Goal: Task Accomplishment & Management: Use online tool/utility

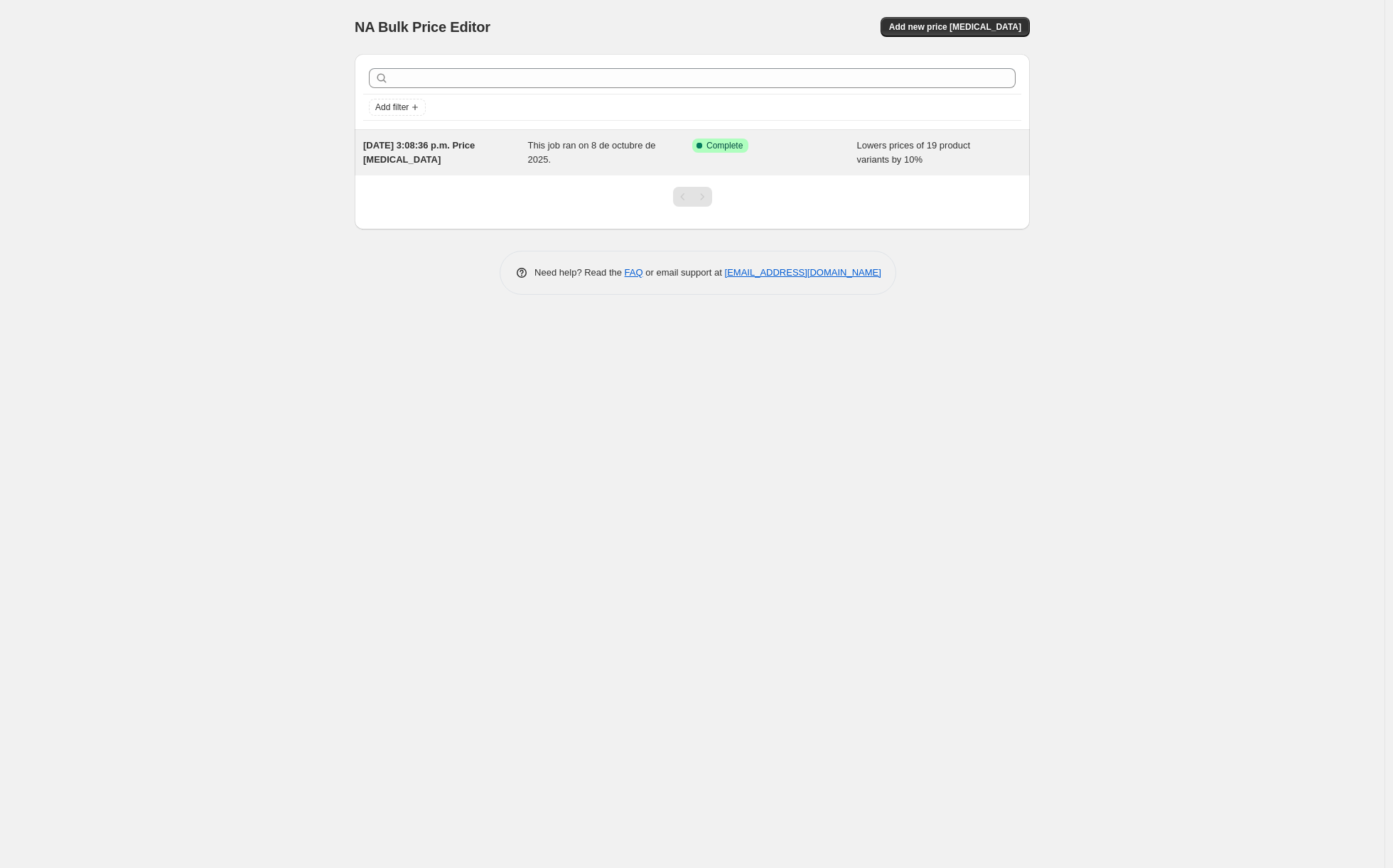
click at [615, 140] on span "This job ran on 8 de octubre de 2025." at bounding box center [592, 153] width 128 height 25
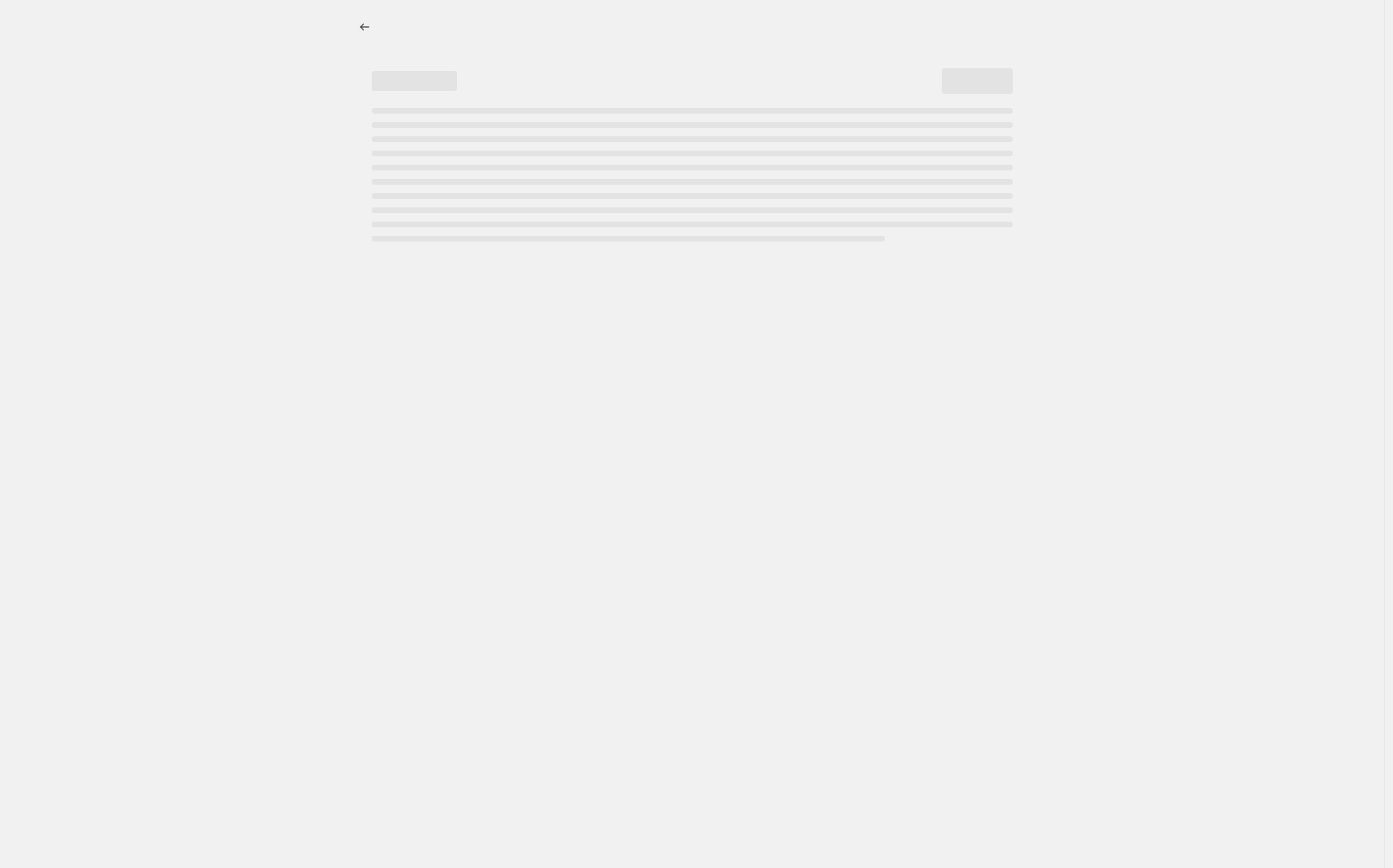
select select "percentage"
select select "not_equal"
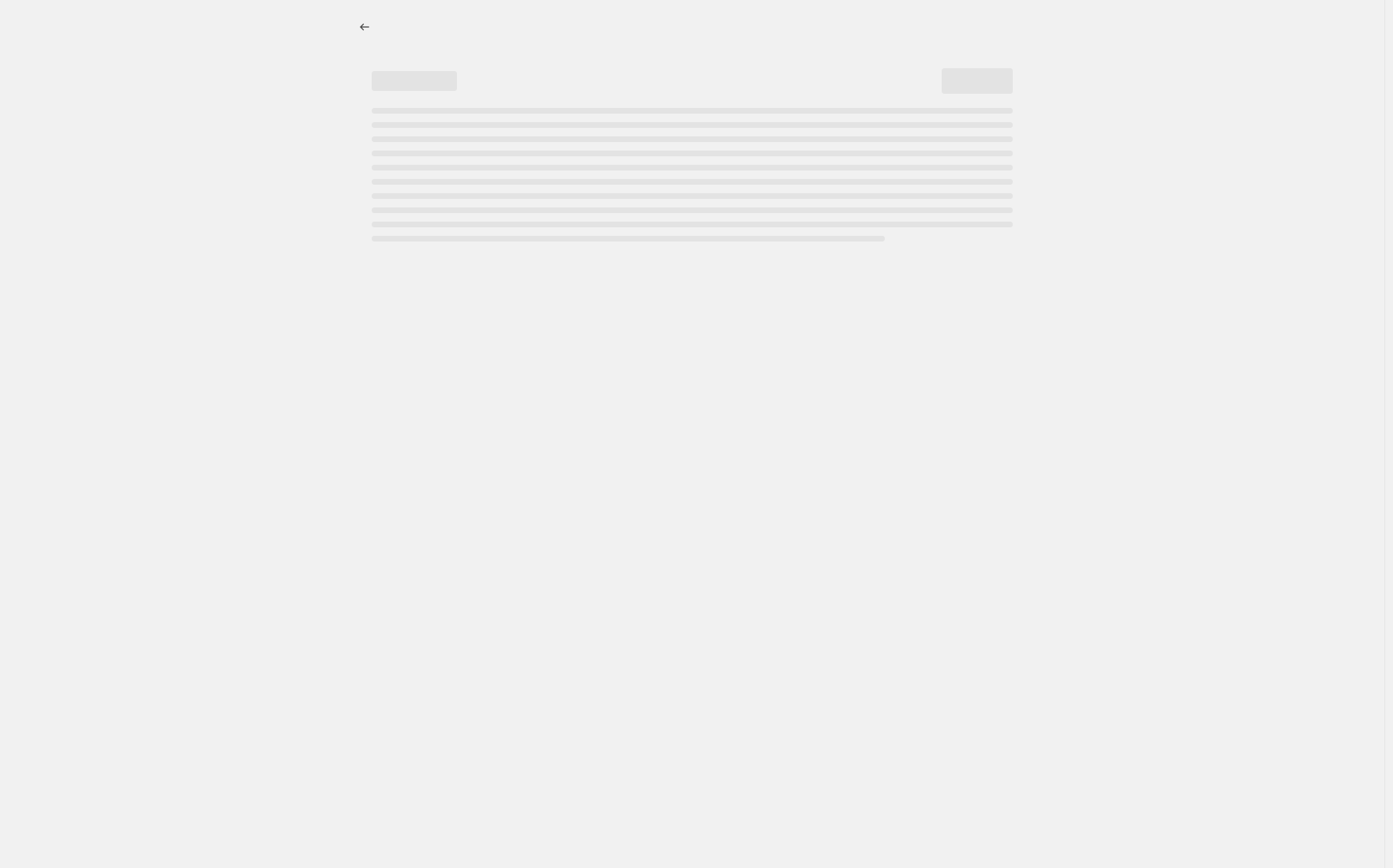
select select "not_equal"
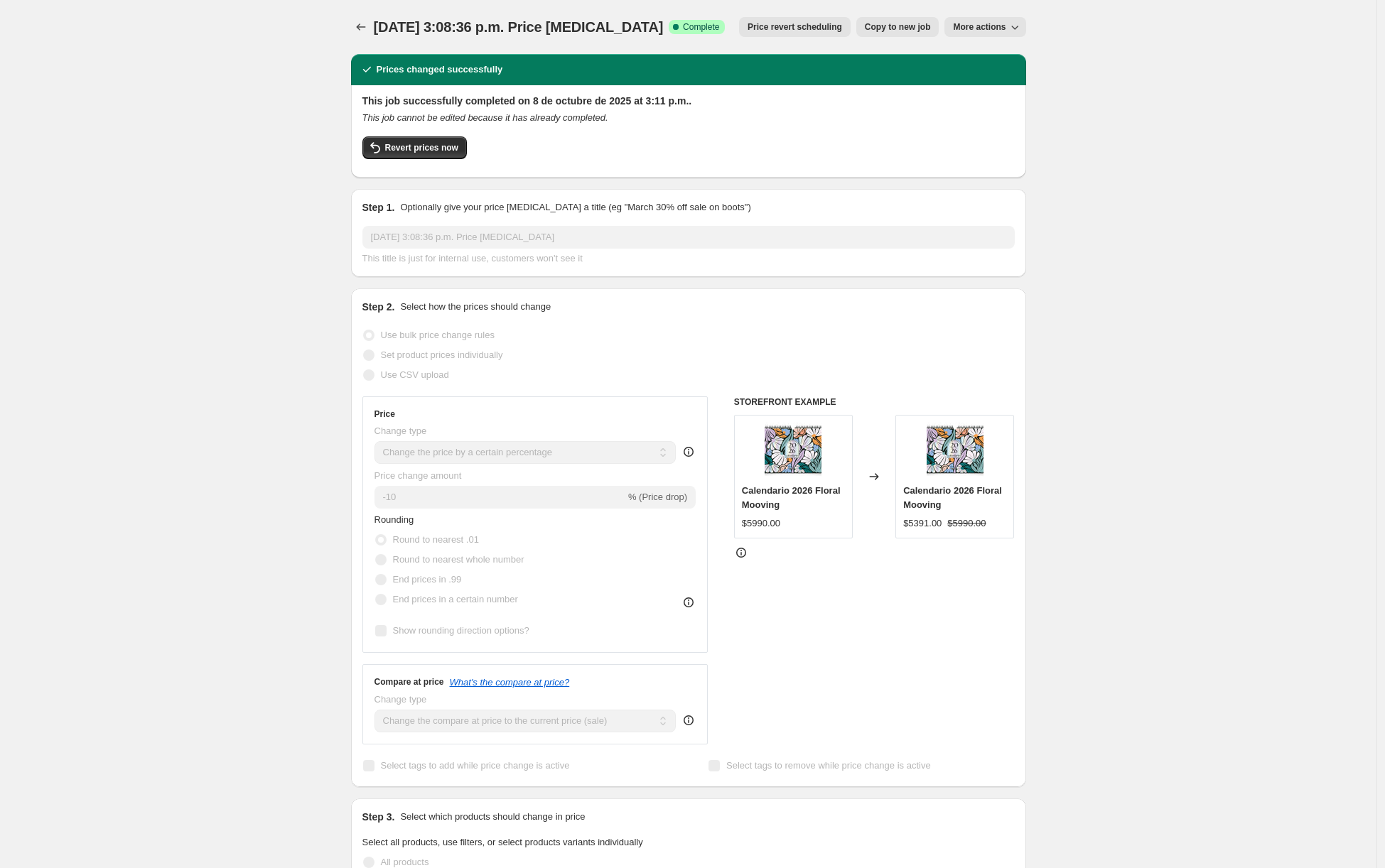
click at [888, 19] on button "Copy to new job" at bounding box center [898, 27] width 83 height 20
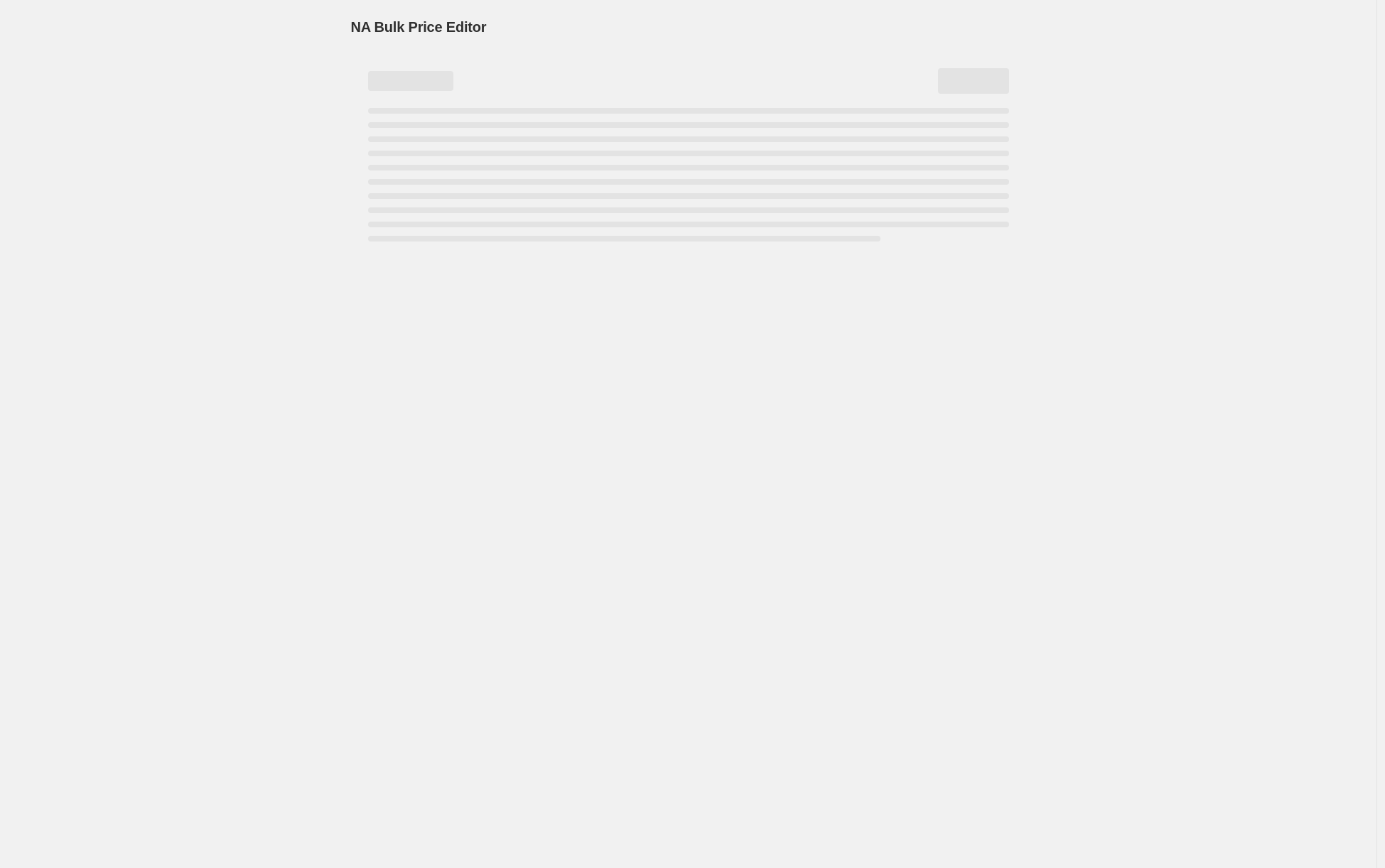
select select "percentage"
select select "not_equal"
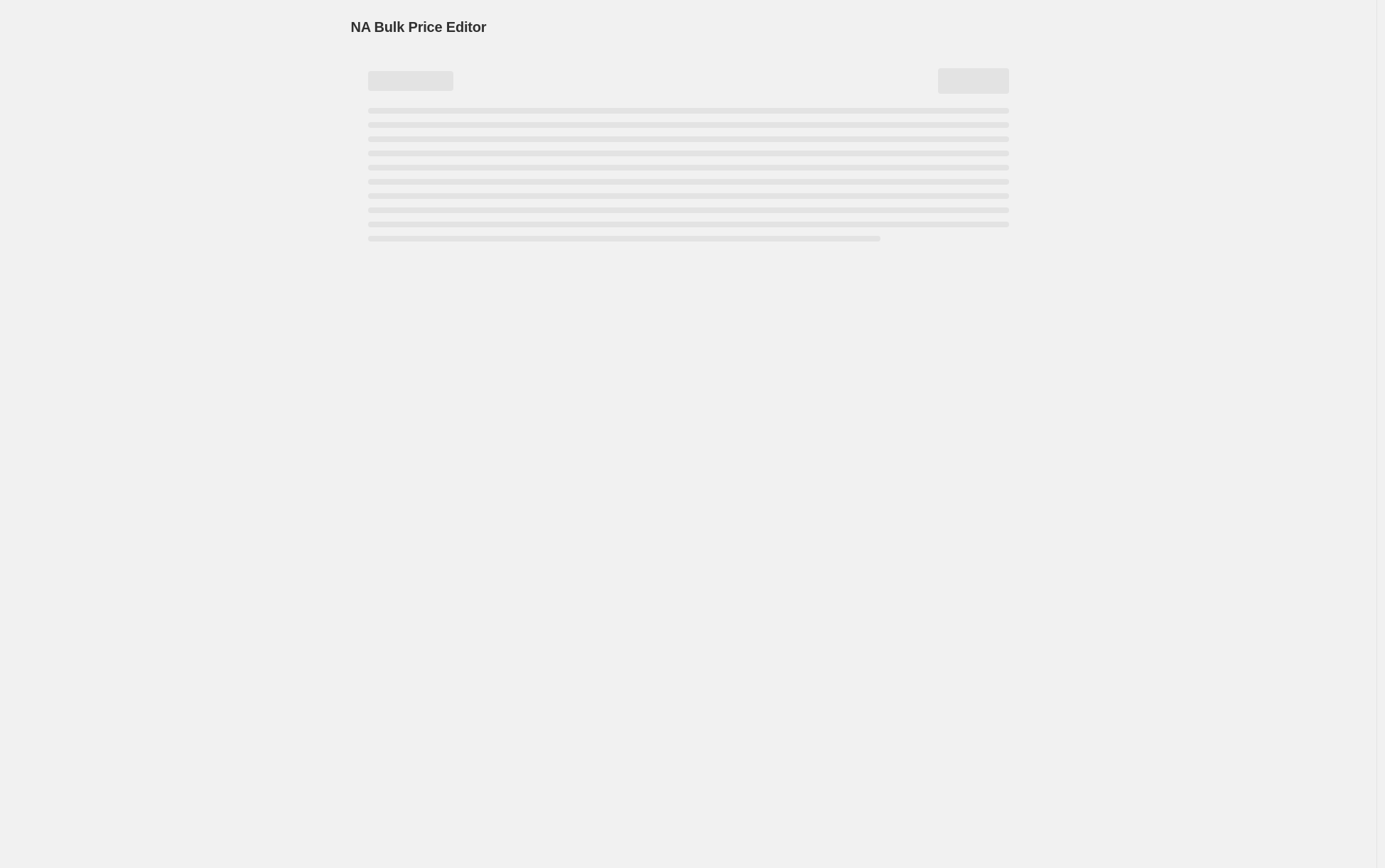
select select "not_equal"
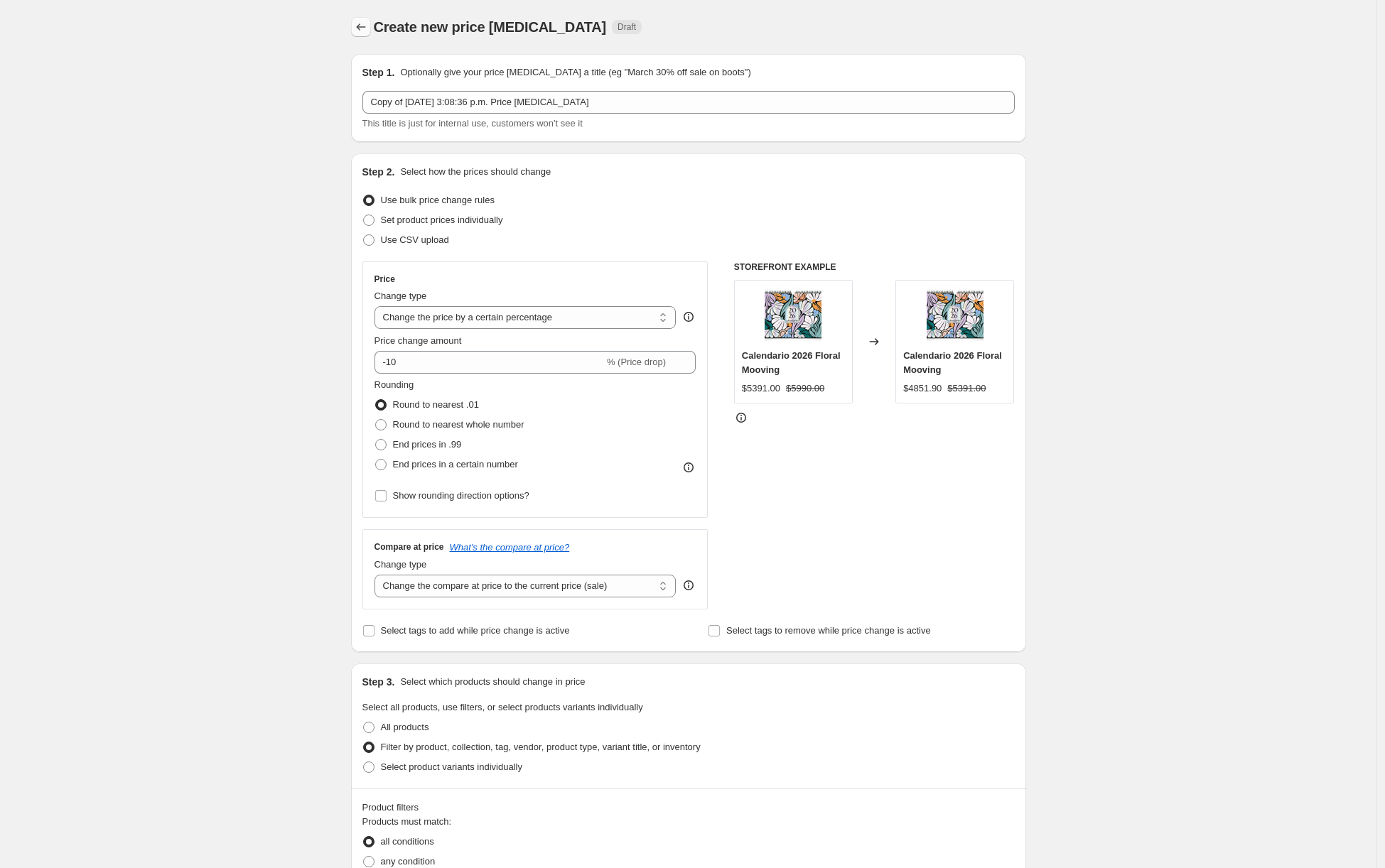
click at [363, 33] on icon "Price change jobs" at bounding box center [361, 27] width 14 height 14
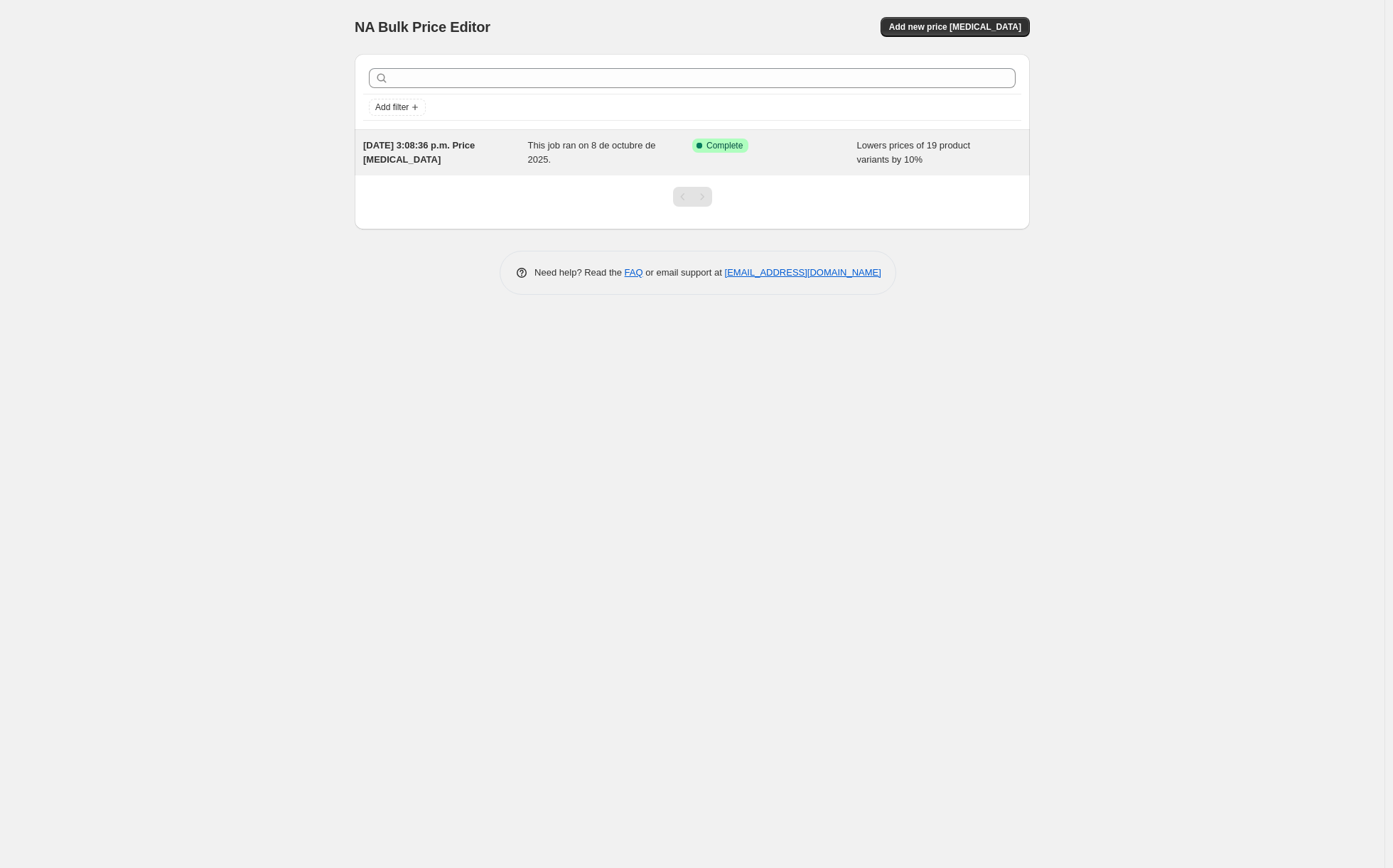
click at [716, 155] on div "Success Complete Complete" at bounding box center [775, 153] width 165 height 29
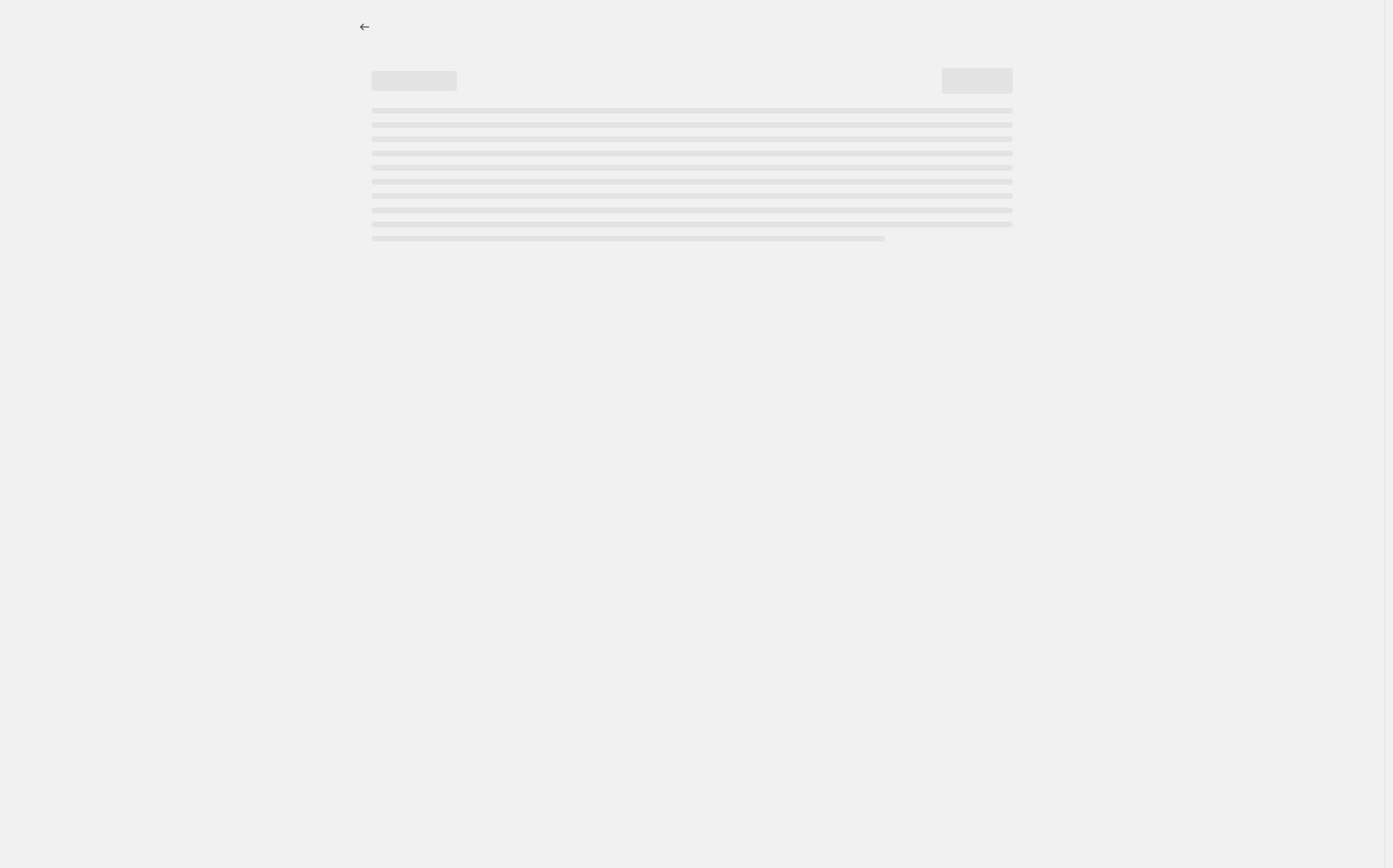
select select "percentage"
select select "not_equal"
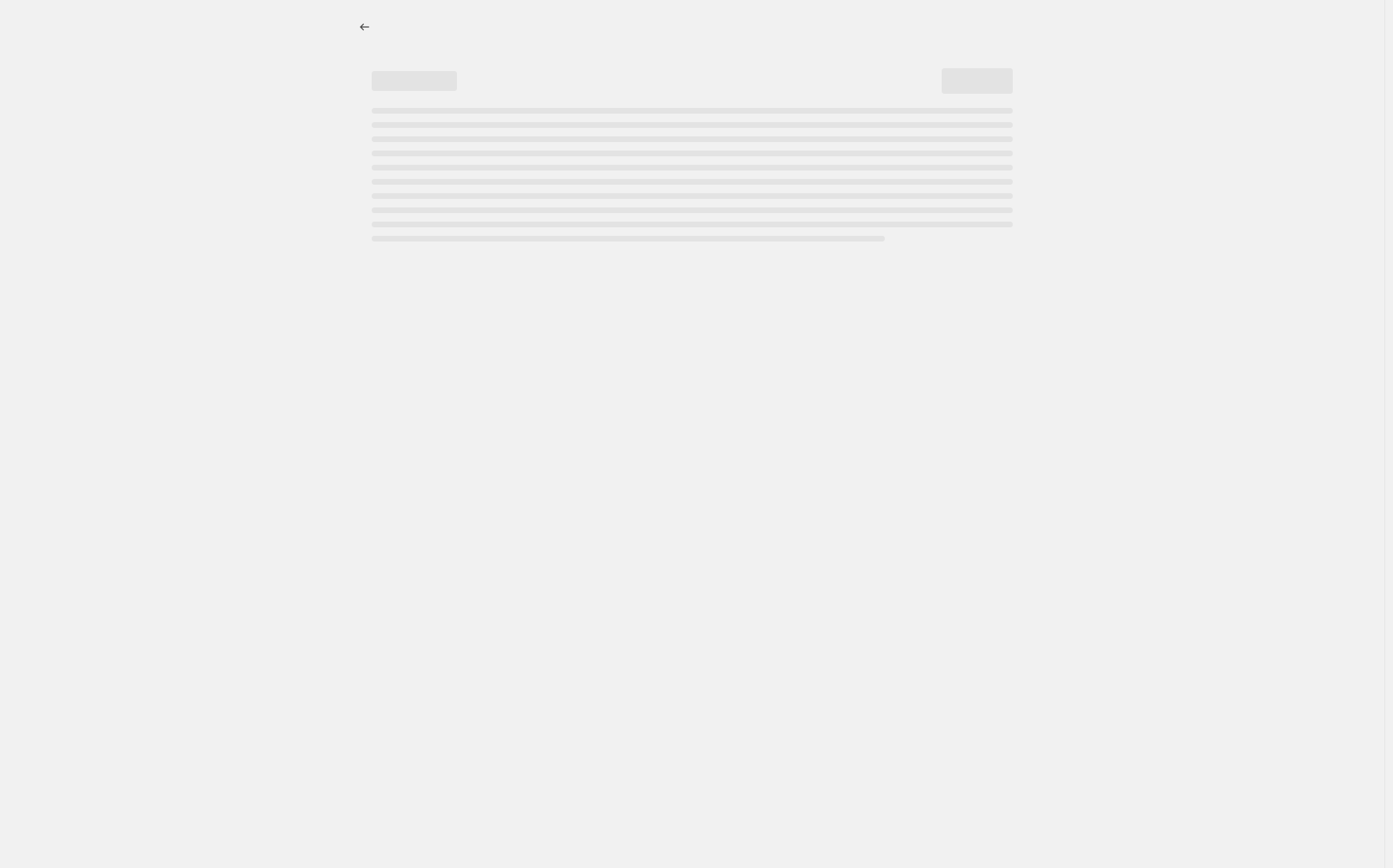
select select "not_equal"
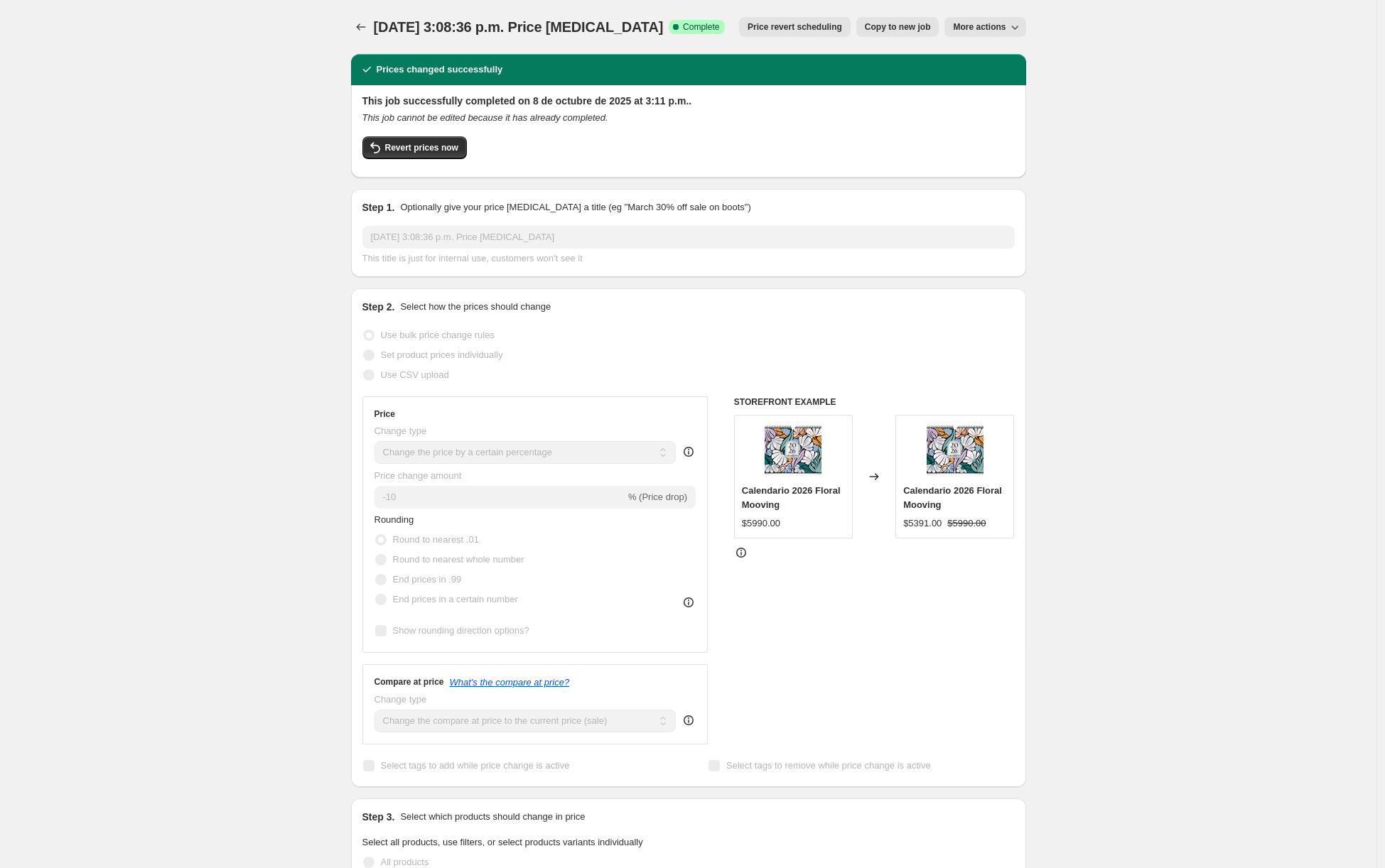
click at [979, 37] on div "[DATE] 3:08:36 p.m. Price [MEDICAL_DATA]. This page is ready [DATE] 3:08:36 p.m…" at bounding box center [688, 27] width 675 height 54
click at [981, 29] on span "More actions" at bounding box center [979, 27] width 53 height 12
drag, startPoint x: 730, startPoint y: 22, endPoint x: 848, endPoint y: 22, distance: 118.0
click at [847, 24] on div "Price revert scheduling Copy to new job More actions" at bounding box center [881, 27] width 289 height 20
drag, startPoint x: 854, startPoint y: 20, endPoint x: 764, endPoint y: 11, distance: 90.4
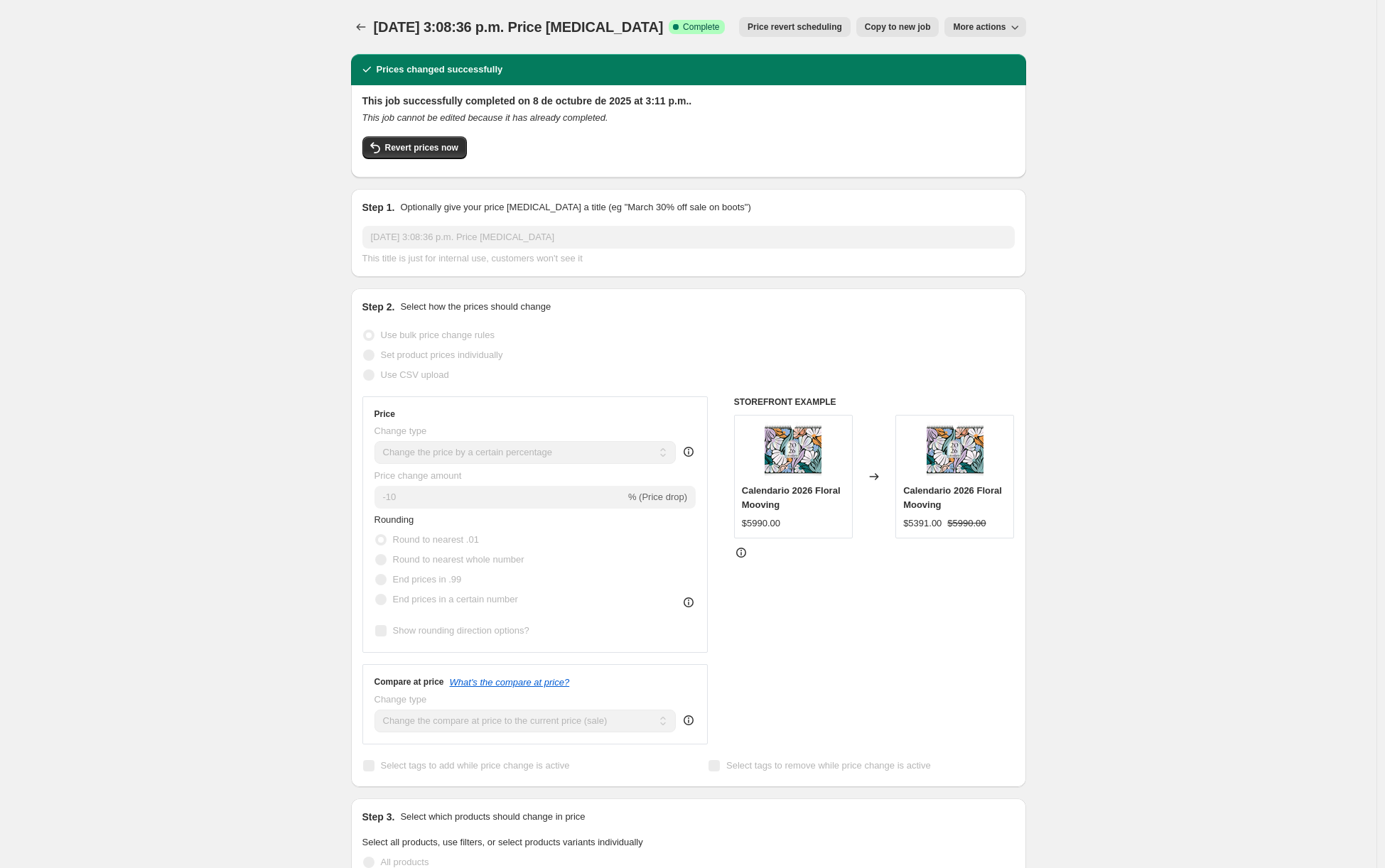
click at [764, 11] on div "[DATE] 3:08:36 p.m. Price [MEDICAL_DATA]. This page is ready [DATE] 3:08:36 p.m…" at bounding box center [688, 27] width 675 height 54
click at [364, 31] on icon "Price change jobs" at bounding box center [361, 27] width 14 height 14
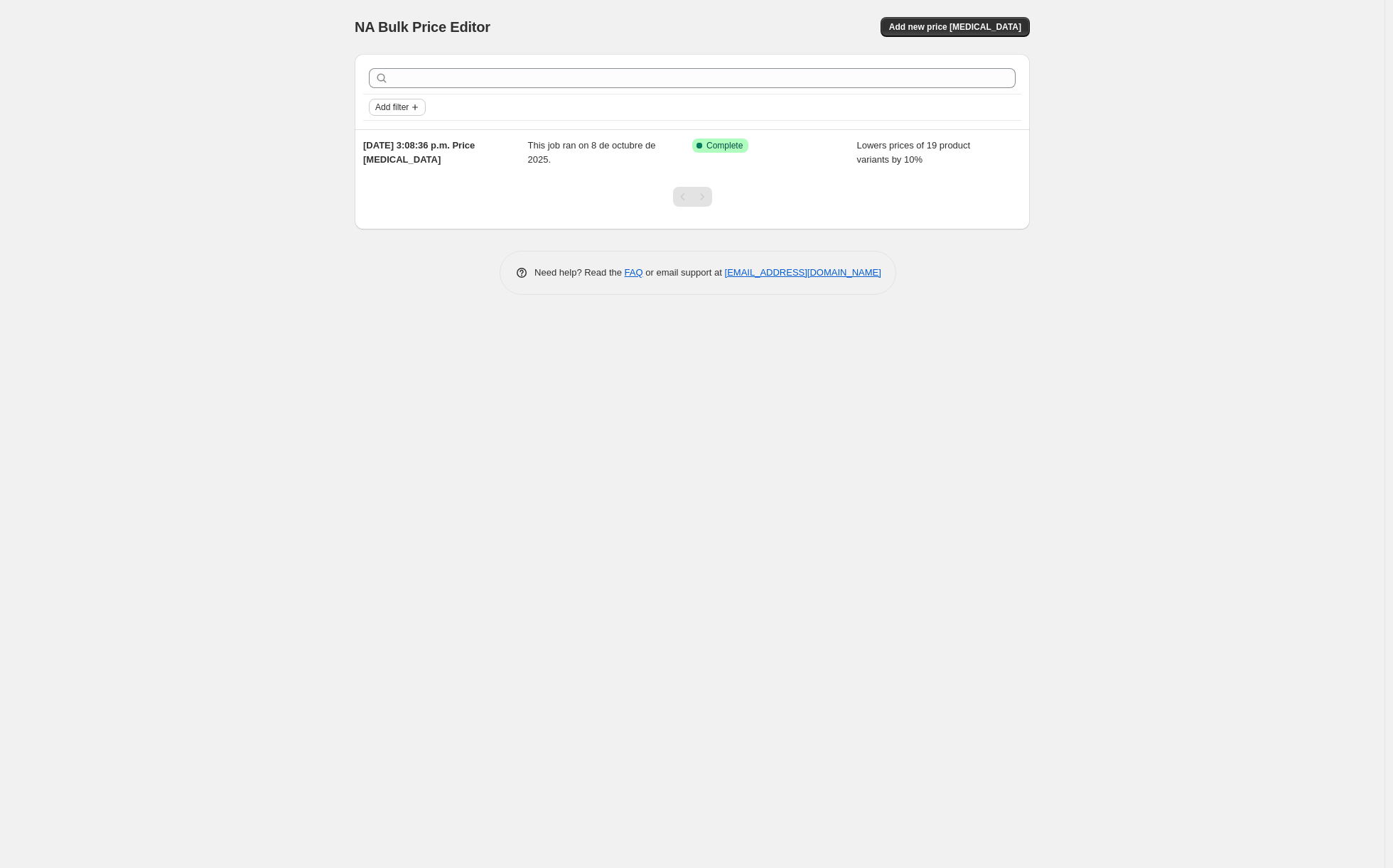
click at [406, 103] on span "Add filter" at bounding box center [391, 107] width 33 height 12
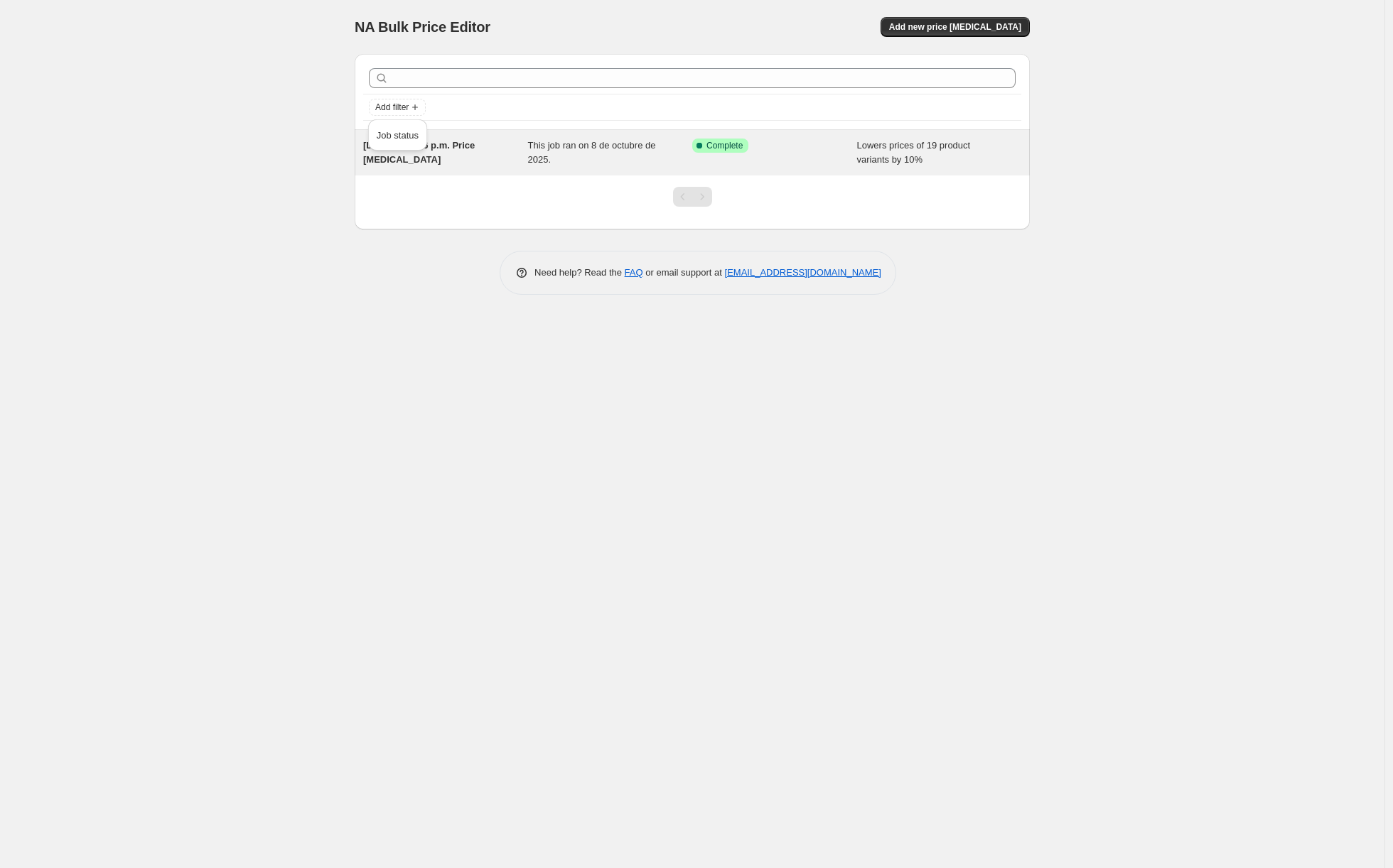
click at [511, 152] on div "[DATE] 3:08:36 p.m. Price [MEDICAL_DATA]" at bounding box center [445, 153] width 165 height 29
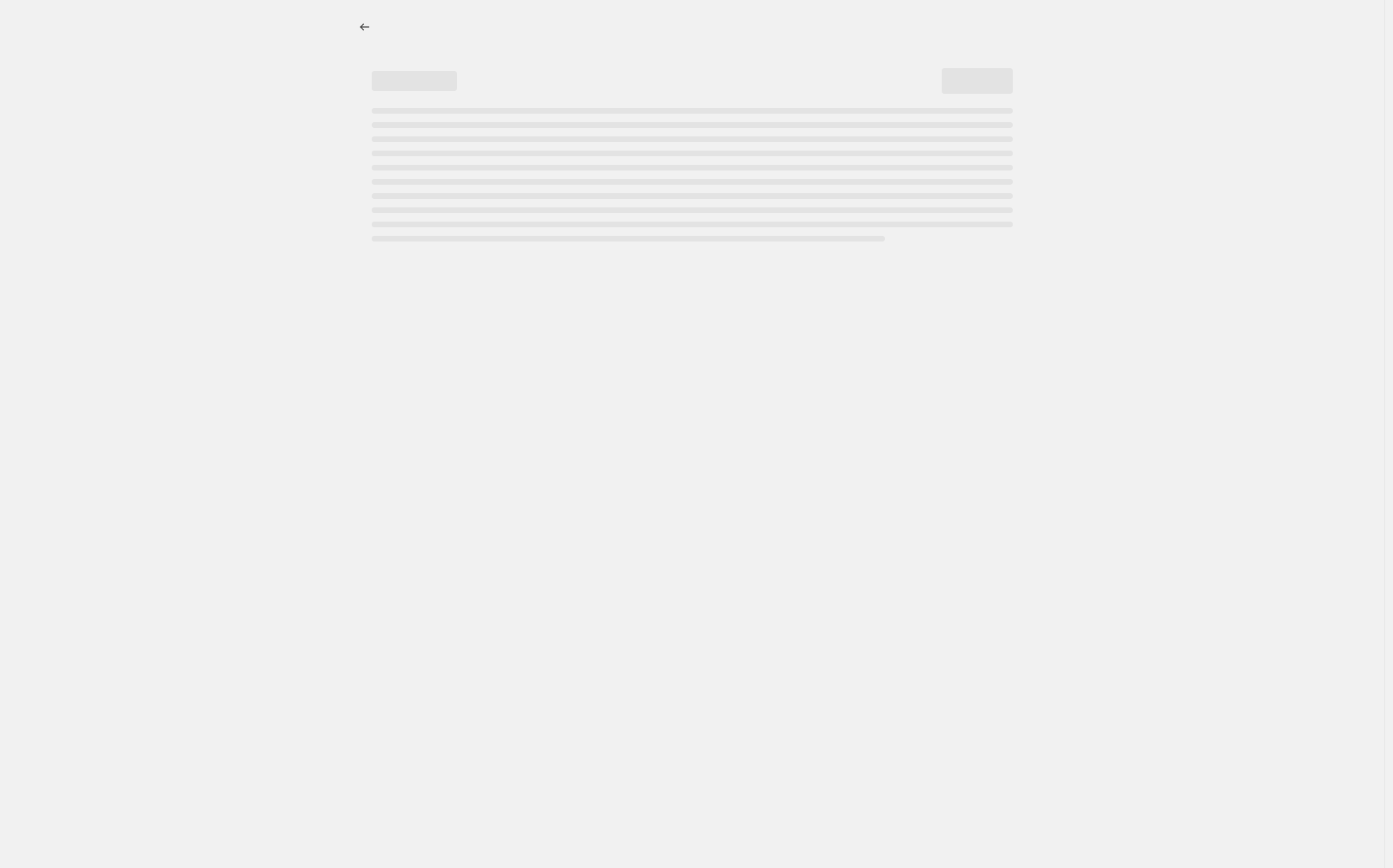
select select "percentage"
select select "not_equal"
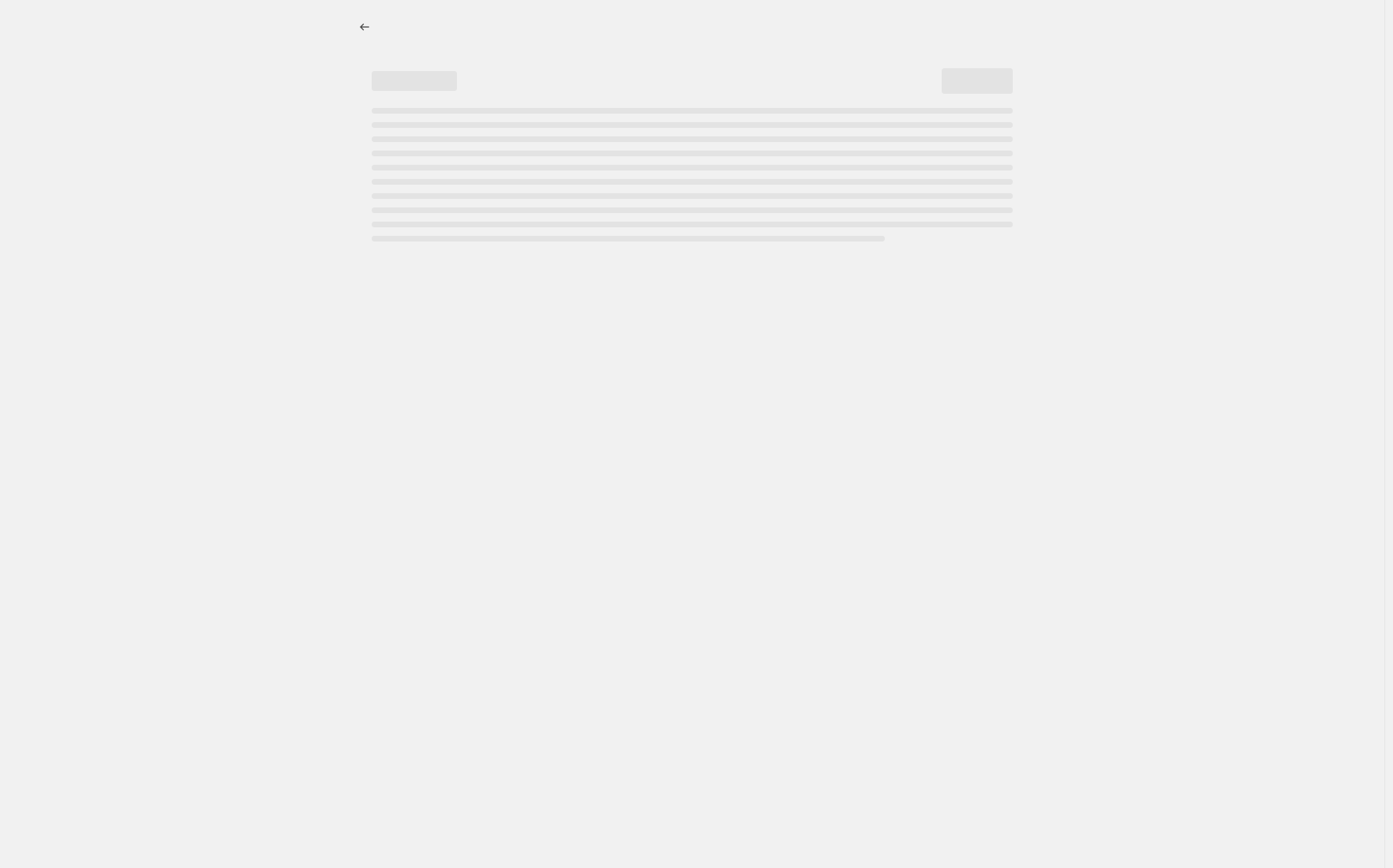
select select "not_equal"
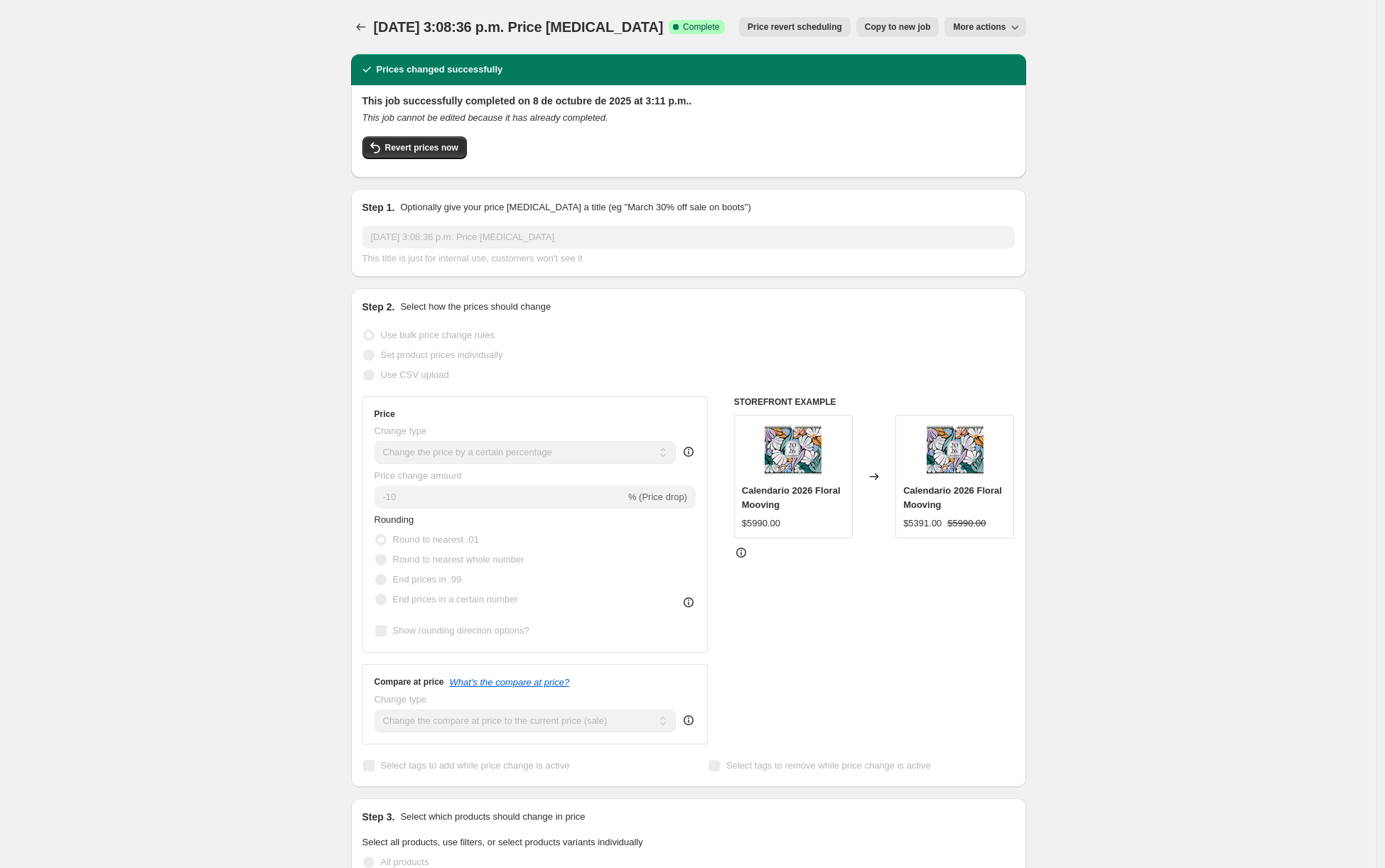
click at [774, 33] on button "Price revert scheduling" at bounding box center [794, 27] width 112 height 20
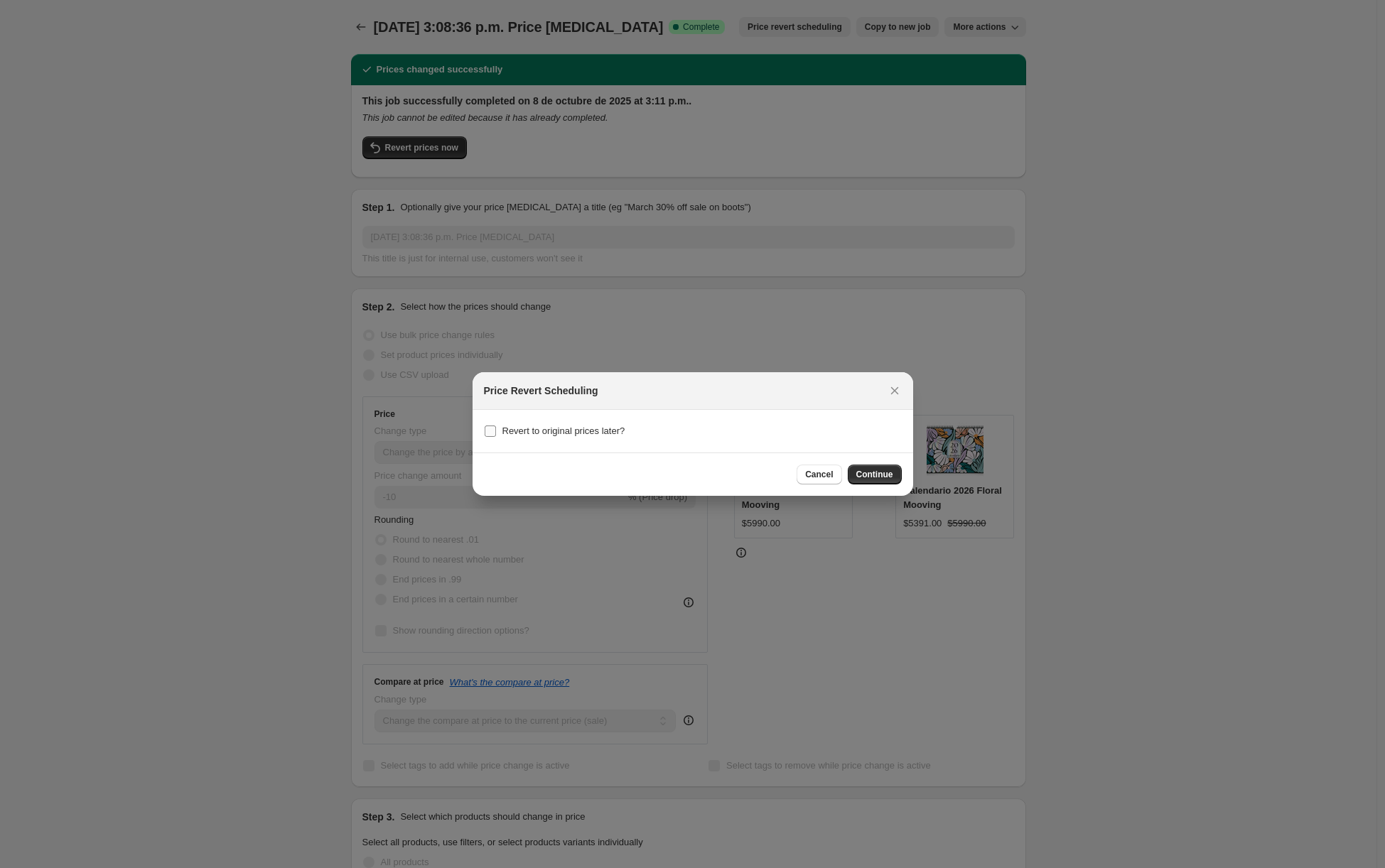
click at [581, 434] on span "Revert to original prices later?" at bounding box center [564, 431] width 123 height 11
click at [496, 434] on input "Revert to original prices later?" at bounding box center [490, 431] width 12 height 12
checkbox input "true"
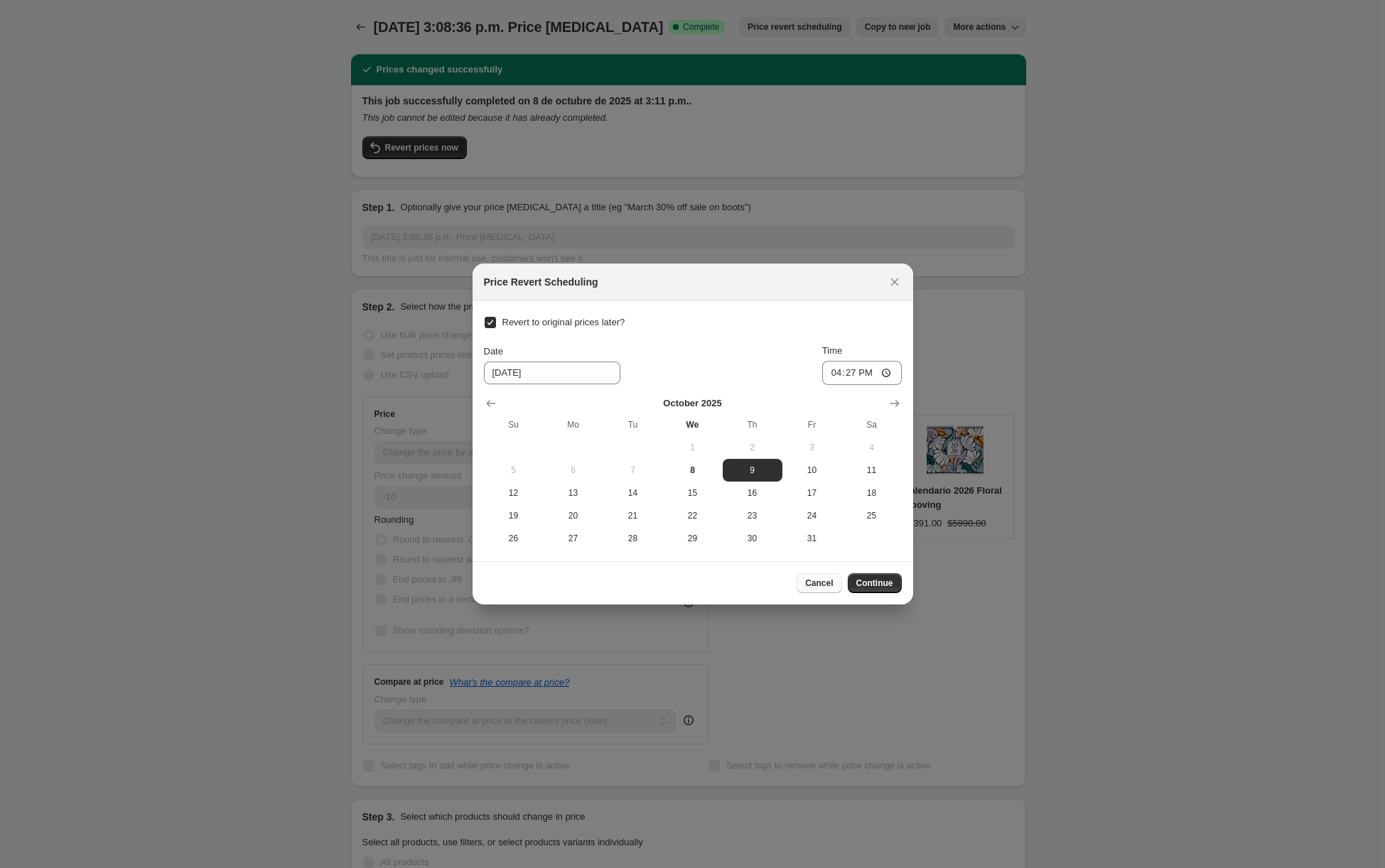
click at [835, 576] on button "Cancel" at bounding box center [819, 583] width 45 height 20
checkbox input "false"
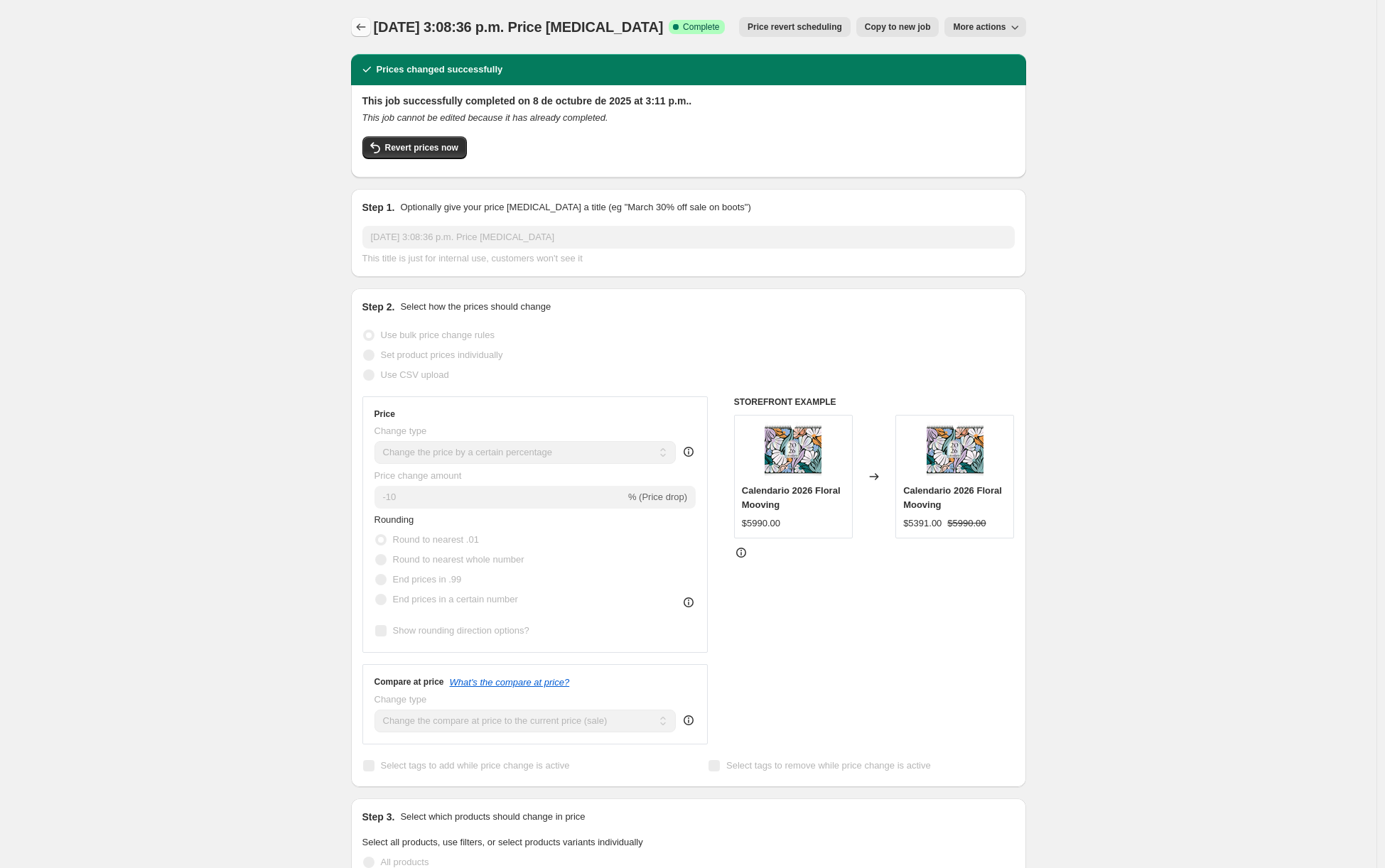
click at [363, 33] on icon "Price change jobs" at bounding box center [361, 27] width 14 height 14
